Goal: Task Accomplishment & Management: Manage account settings

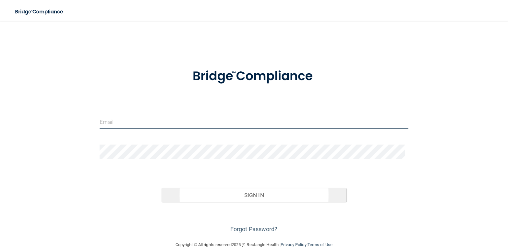
type input "[EMAIL_ADDRESS][DOMAIN_NAME]"
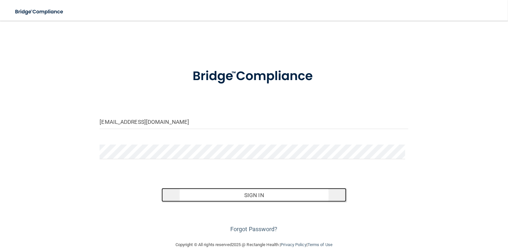
click at [252, 197] on button "Sign In" at bounding box center [254, 195] width 185 height 14
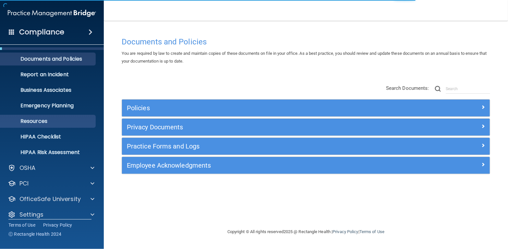
scroll to position [20, 0]
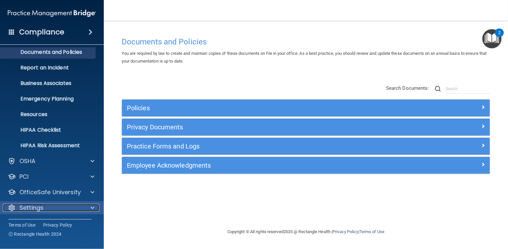
click at [93, 209] on span at bounding box center [93, 208] width 4 height 8
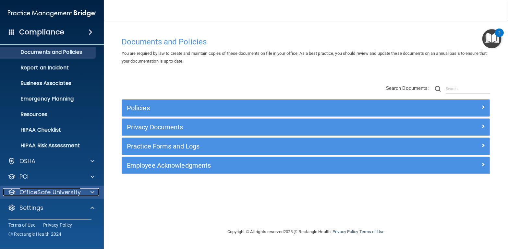
click at [92, 192] on span at bounding box center [93, 193] width 4 height 8
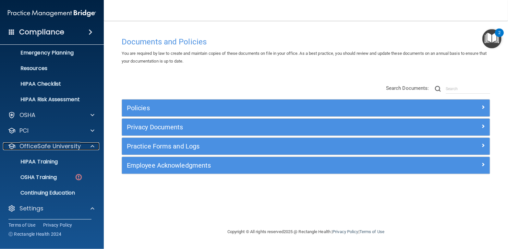
scroll to position [129, 0]
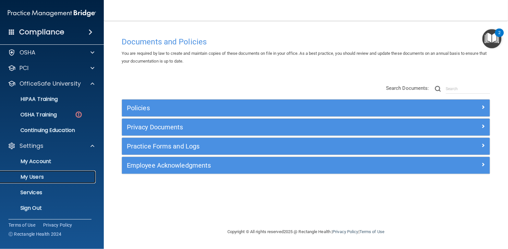
click at [38, 174] on p "My Users" at bounding box center [48, 177] width 89 height 6
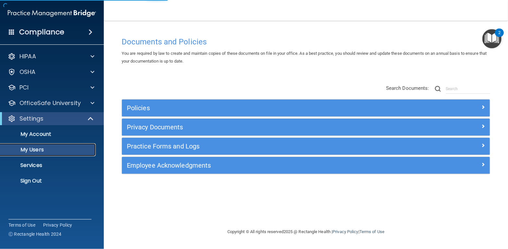
select select "20"
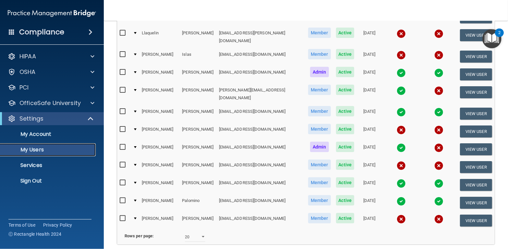
scroll to position [260, 0]
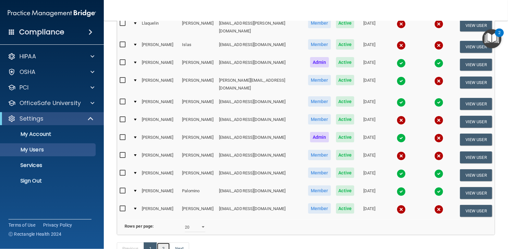
click at [165, 243] on link "2" at bounding box center [163, 249] width 13 height 12
select select "20"
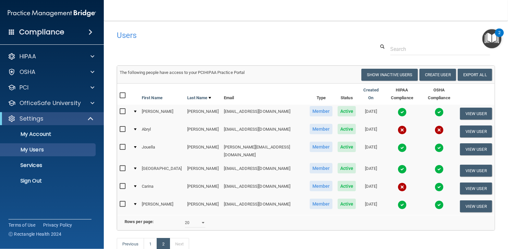
click at [122, 127] on input "checkbox" at bounding box center [123, 129] width 7 height 5
checkbox input "true"
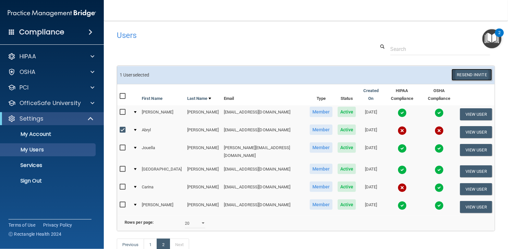
click at [465, 74] on button "Resend Invite" at bounding box center [472, 75] width 41 height 12
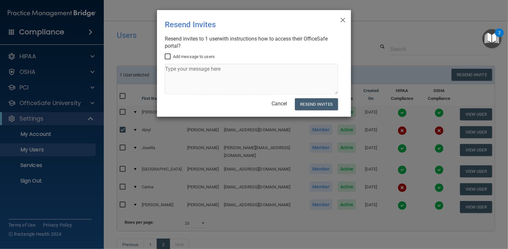
click at [169, 56] on input "Add message to users" at bounding box center [168, 56] width 7 height 5
checkbox input "true"
click at [181, 74] on textarea at bounding box center [251, 79] width 173 height 31
type textarea "Here you GO!!!!"
click at [310, 100] on button "Resend Invites" at bounding box center [316, 104] width 43 height 12
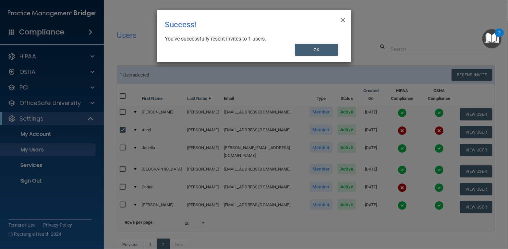
click at [205, 69] on div "× Close Success! You’ve successfully resent invites to 1 users. OK" at bounding box center [254, 124] width 508 height 249
